Goal: Information Seeking & Learning: Learn about a topic

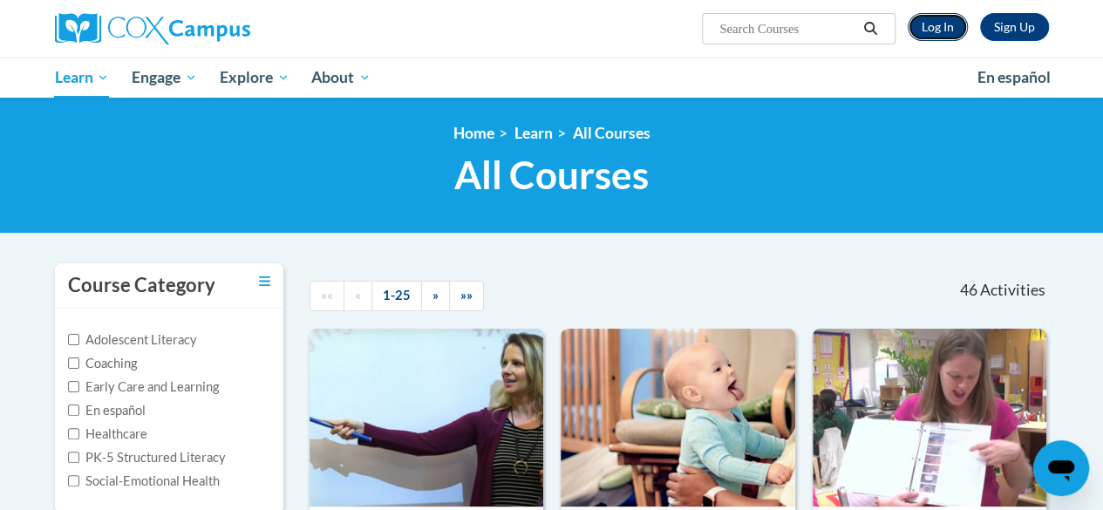
click at [933, 32] on link "Log In" at bounding box center [938, 27] width 60 height 28
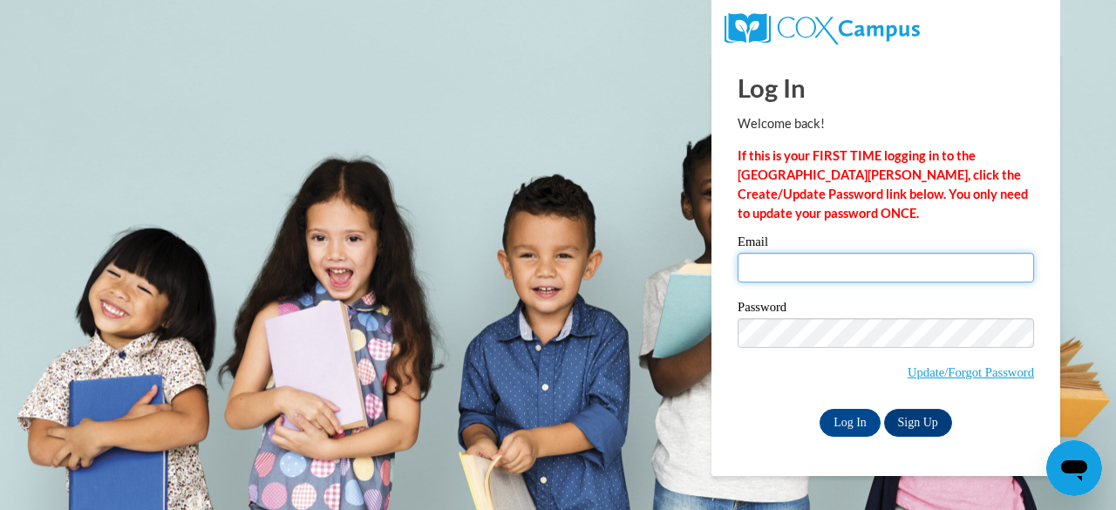
click at [847, 266] on input "Email" at bounding box center [886, 268] width 297 height 30
type input "ktpellett@gmail.com"
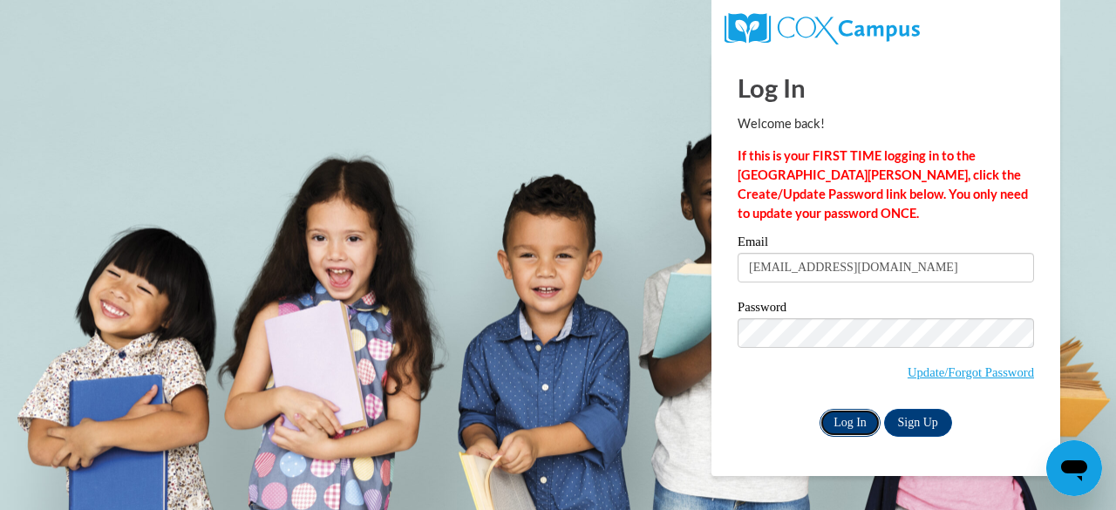
click at [857, 416] on input "Log In" at bounding box center [850, 423] width 61 height 28
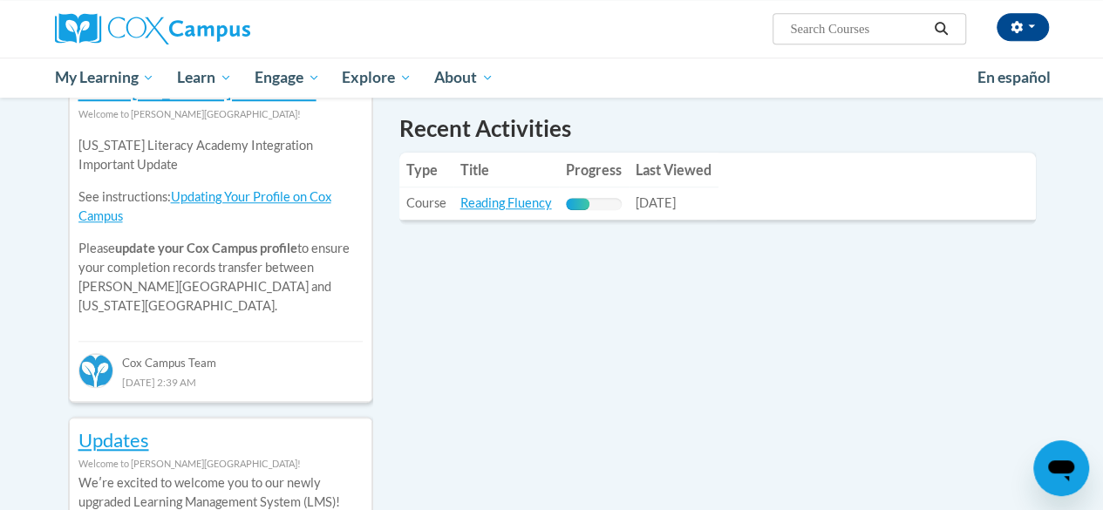
scroll to position [615, 0]
click at [496, 203] on link "Reading Fluency" at bounding box center [507, 202] width 92 height 15
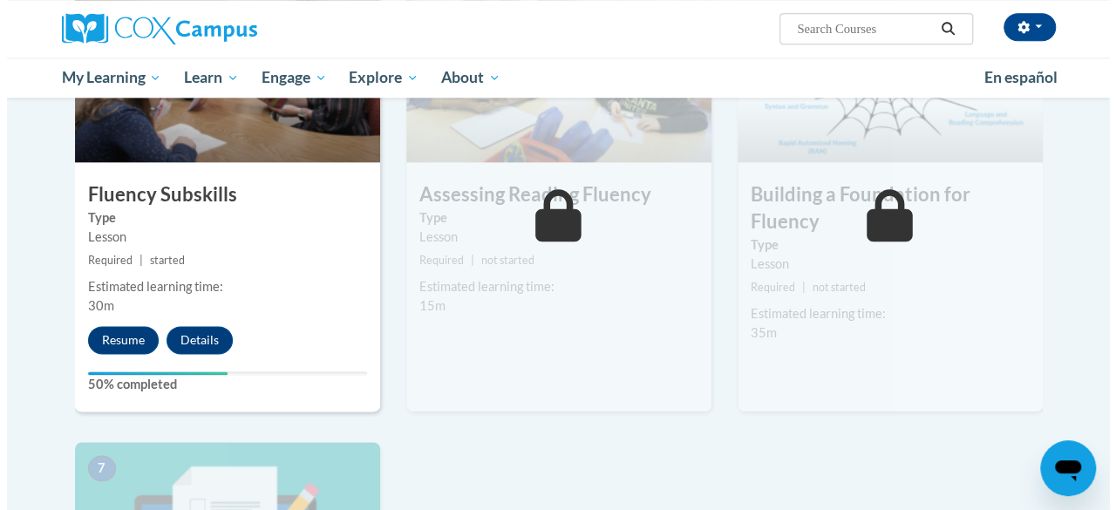
scroll to position [977, 0]
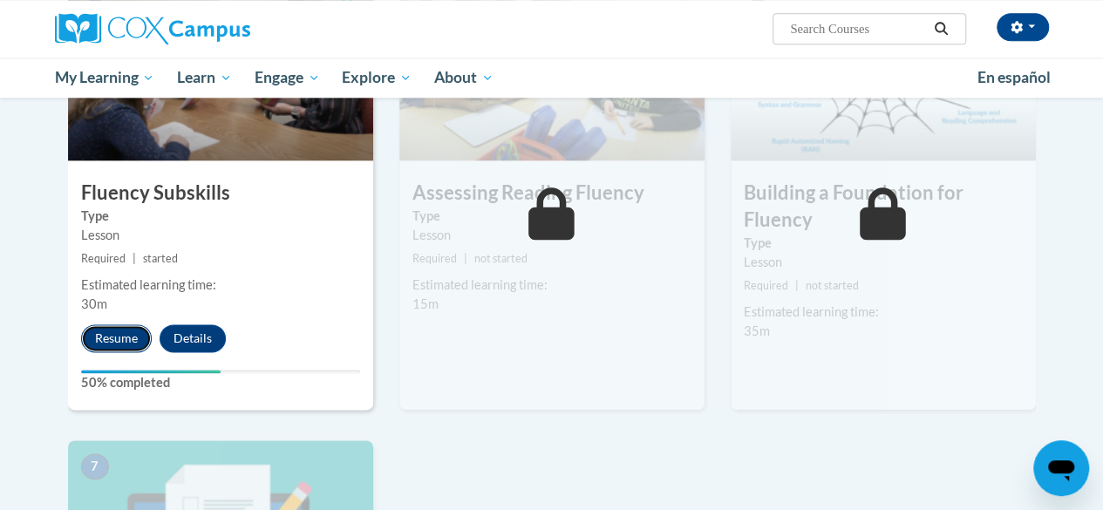
click at [105, 338] on button "Resume" at bounding box center [116, 338] width 71 height 28
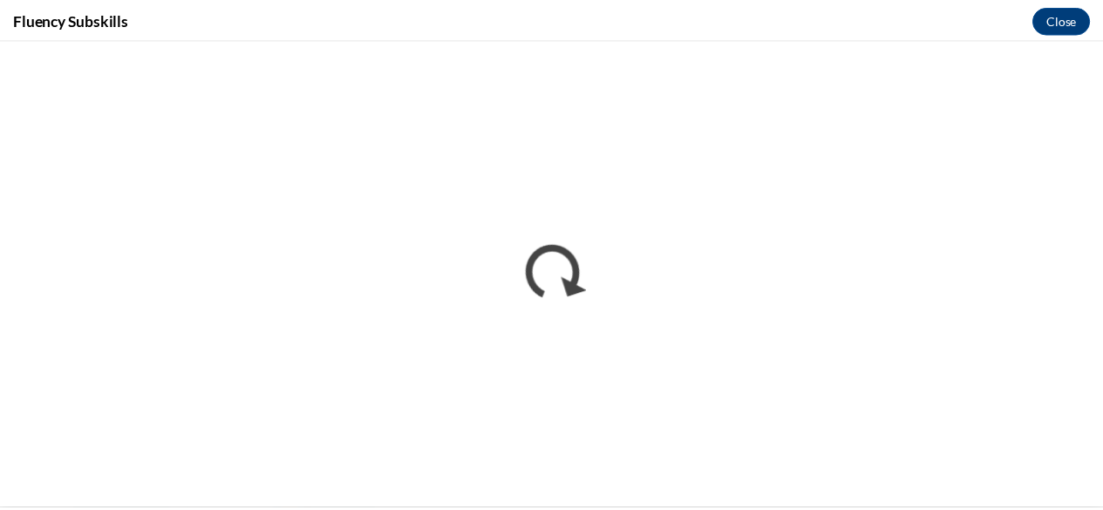
scroll to position [0, 0]
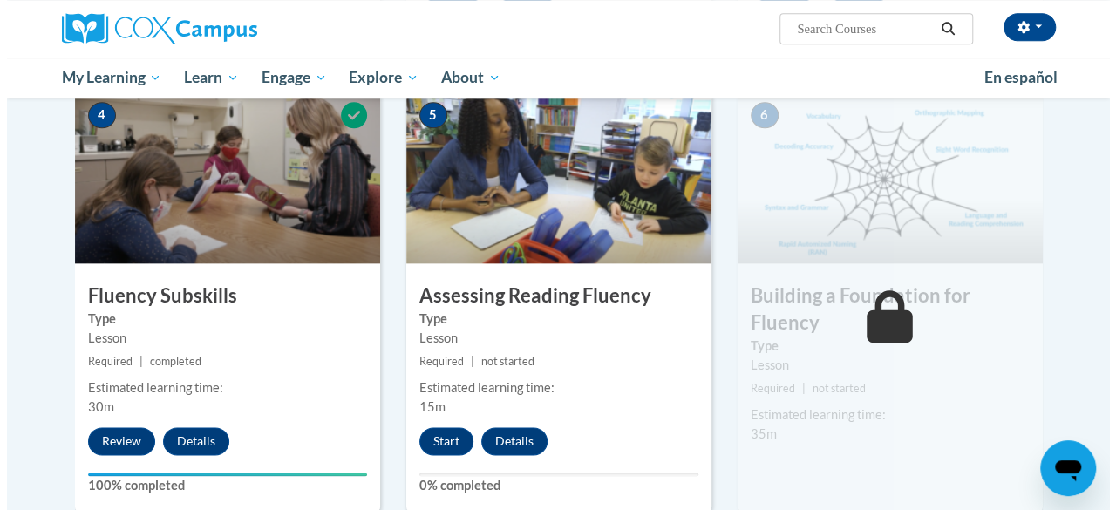
scroll to position [883, 0]
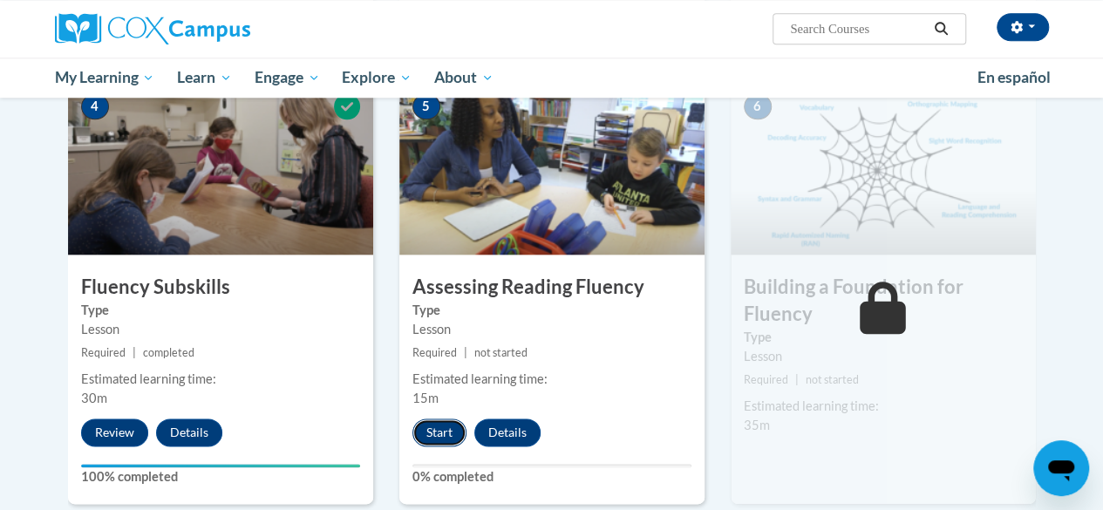
click at [448, 439] on button "Start" at bounding box center [440, 433] width 54 height 28
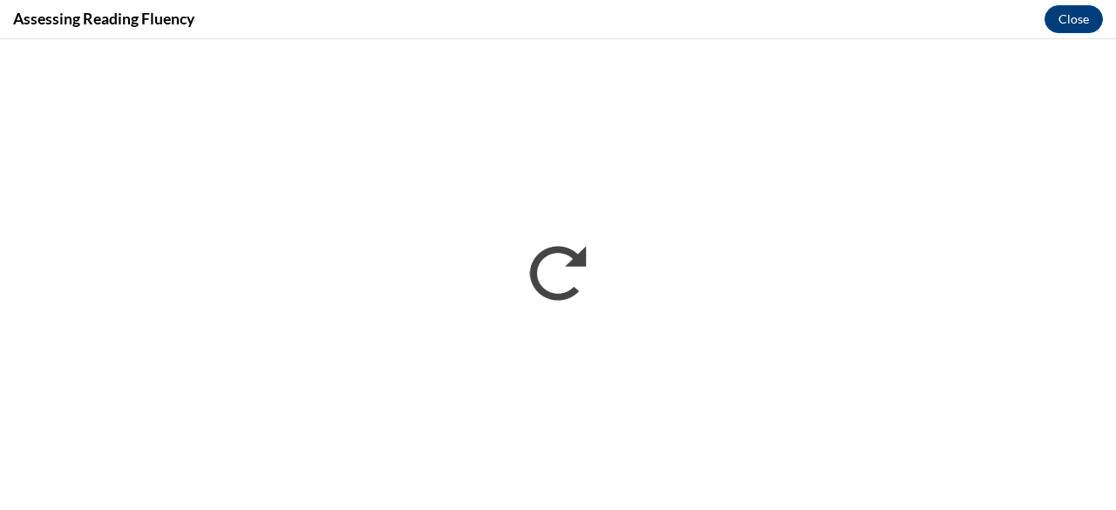
scroll to position [0, 0]
